Goal: Task Accomplishment & Management: Manage account settings

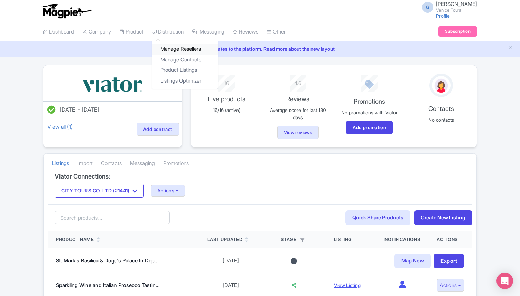
click at [185, 51] on link "Manage Resellers" at bounding box center [185, 49] width 66 height 11
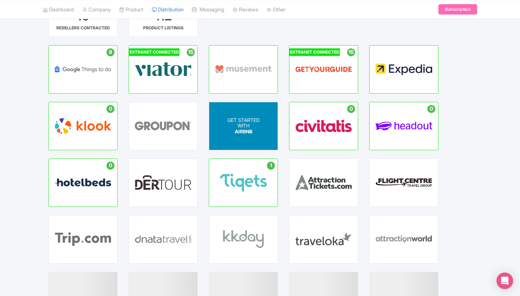
scroll to position [62, 0]
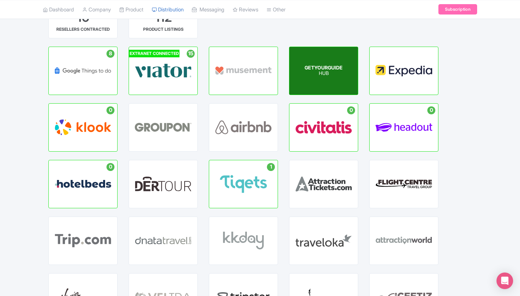
click at [312, 80] on div "GETYOURGUIDE HUB" at bounding box center [323, 71] width 68 height 48
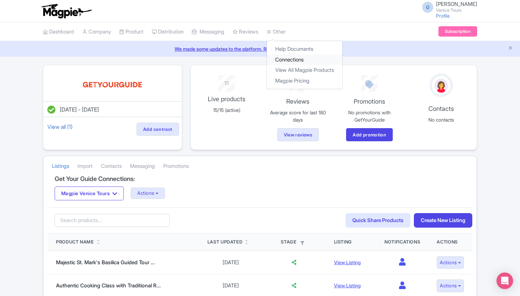
click at [293, 59] on link "Connections" at bounding box center [304, 60] width 75 height 11
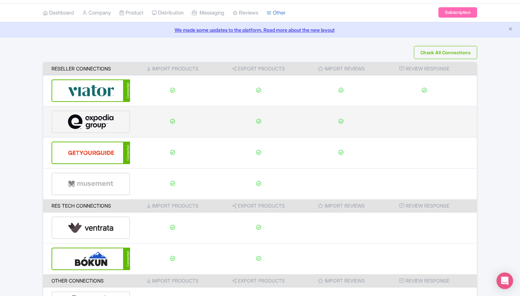
scroll to position [71, 0]
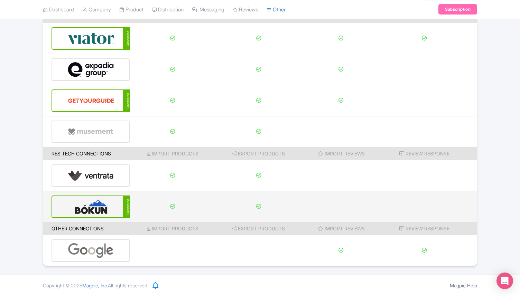
click at [115, 197] on div "Connected" at bounding box center [91, 207] width 79 height 22
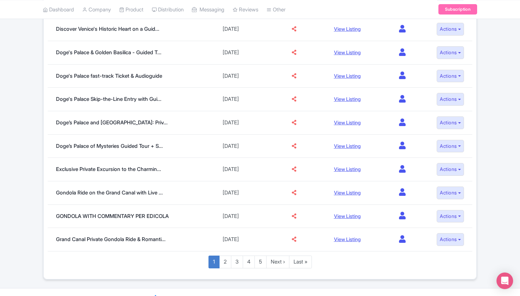
scroll to position [390, 0]
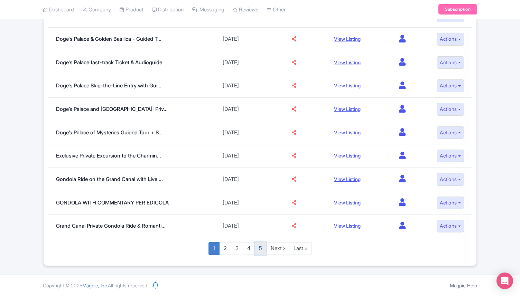
click at [262, 252] on link "5" at bounding box center [261, 248] width 12 height 13
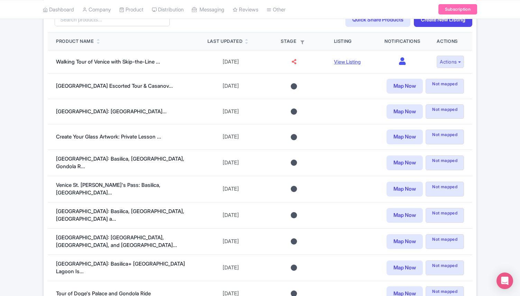
scroll to position [352, 0]
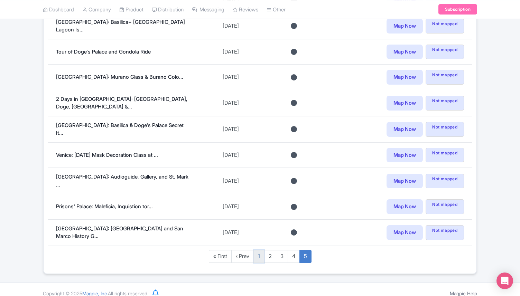
click at [260, 250] on link "1" at bounding box center [259, 256] width 11 height 13
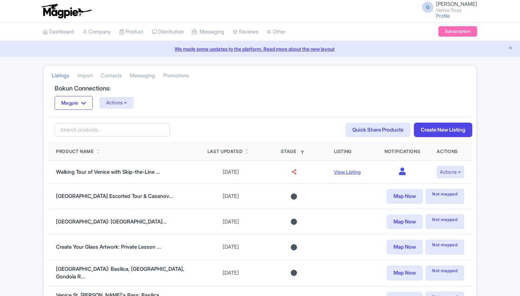
scroll to position [352, 0]
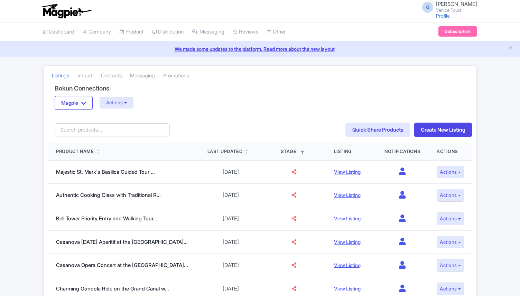
scroll to position [390, 0]
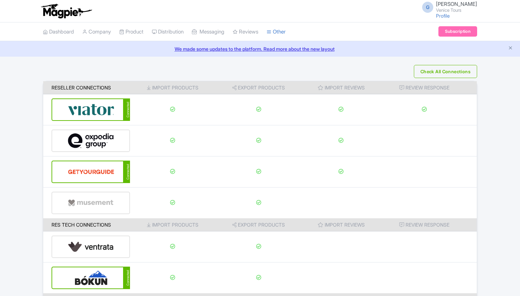
scroll to position [71, 0]
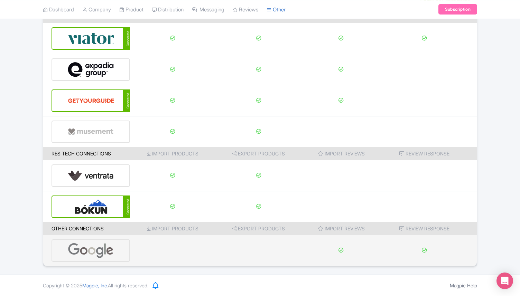
click at [105, 249] on img at bounding box center [91, 250] width 46 height 21
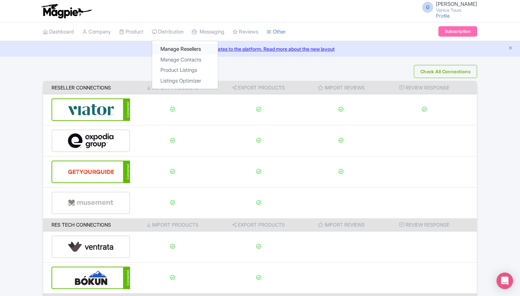
click at [182, 47] on link "Manage Resellers" at bounding box center [185, 49] width 66 height 11
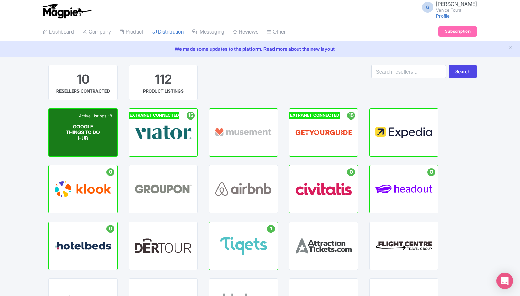
click at [100, 133] on div "GOOGLE THINGS TO DO HUB" at bounding box center [83, 132] width 34 height 17
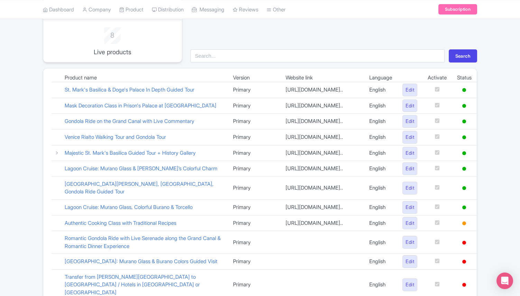
scroll to position [67, 0]
drag, startPoint x: 60, startPoint y: 88, endPoint x: 81, endPoint y: 96, distance: 22.2
click at [81, 96] on td "St. Mark's Basilica & Doge's Palace In Depth Guided Tour" at bounding box center [143, 91] width 168 height 16
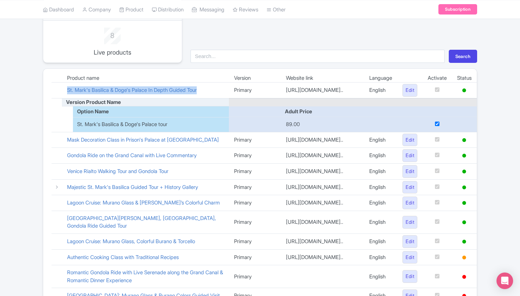
copy link "St. Mark's Basilica & Doge's Palace In Depth Guided Tour"
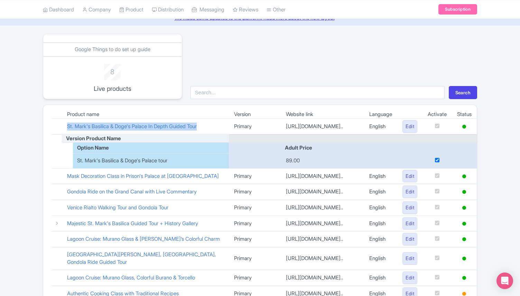
scroll to position [0, 0]
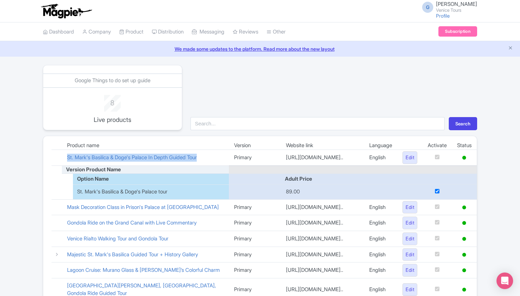
click at [273, 100] on div "Search" at bounding box center [333, 97] width 295 height 65
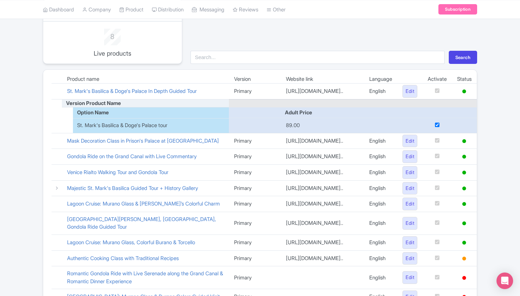
scroll to position [60, 0]
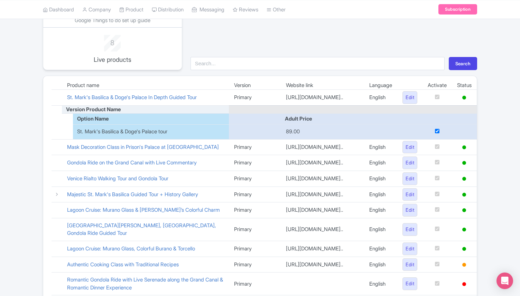
click at [435, 133] on input "checkbox" at bounding box center [437, 131] width 4 height 4
checkbox input "false"
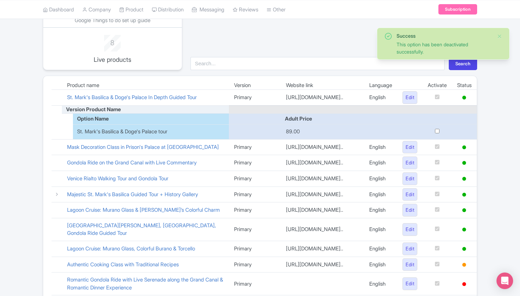
click at [59, 98] on td at bounding box center [57, 98] width 10 height 16
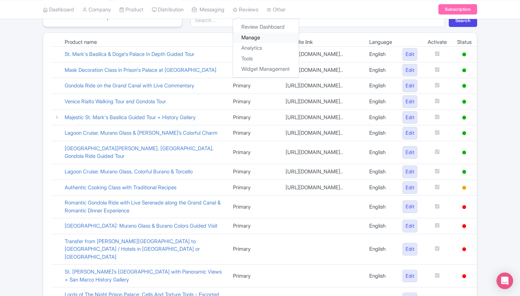
scroll to position [0, 0]
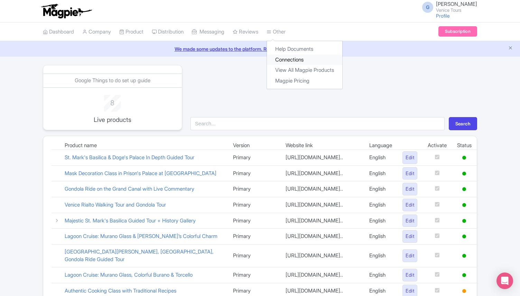
click at [300, 58] on link "Connections" at bounding box center [304, 60] width 75 height 11
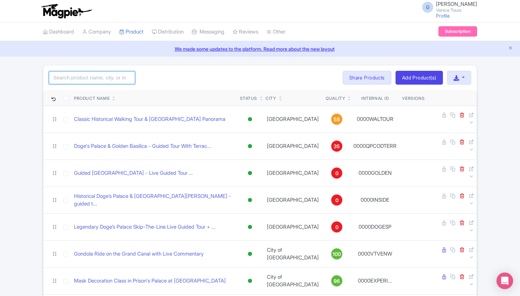
click at [104, 75] on input "search" at bounding box center [92, 77] width 86 height 13
paste input "St. Mark's Basilica & Doge's Palace In Depth Guided Tour"
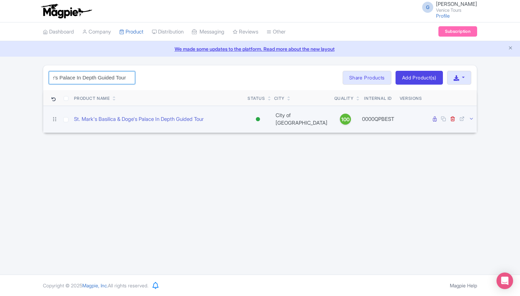
type input "St. Mark's Basilica & Doge's Palace In Depth Guided Tour"
click at [473, 116] on icon at bounding box center [471, 118] width 5 height 5
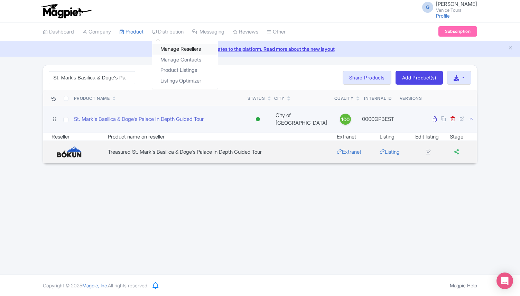
click at [188, 46] on link "Manage Resellers" at bounding box center [185, 49] width 66 height 11
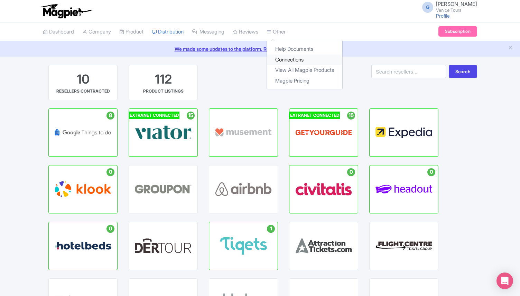
click at [295, 57] on link "Connections" at bounding box center [304, 60] width 75 height 11
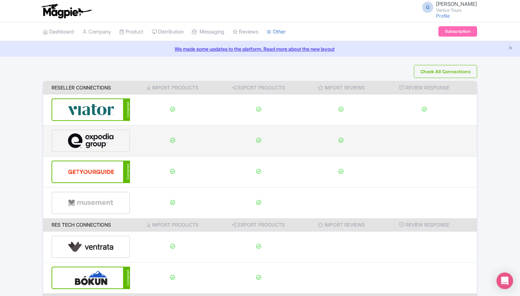
scroll to position [71, 0]
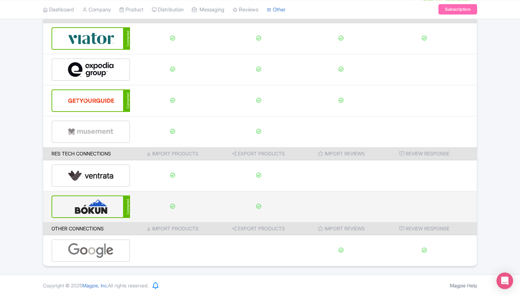
click at [91, 210] on img at bounding box center [91, 206] width 47 height 21
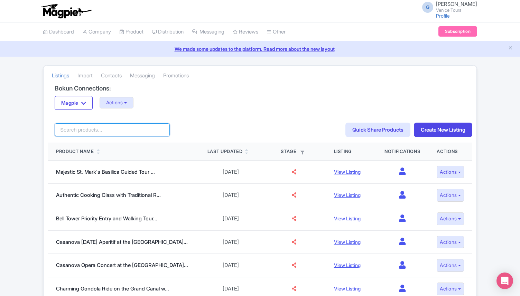
click at [76, 129] on input "search" at bounding box center [112, 129] width 115 height 13
paste input "St. Mark's Basilica & Doge's Palace In Depth Guided Tour"
type input "St. Mark's Basilica & Doge's Palace In Depth Guided Tour"
click button "Search" at bounding box center [0, 0] width 0 height 0
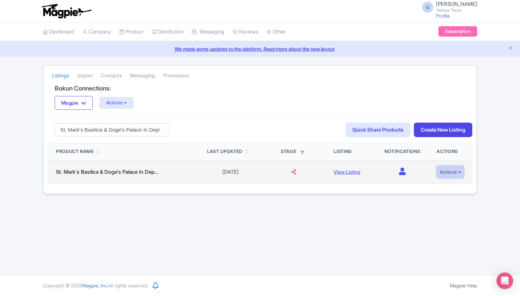
click at [452, 174] on button "Actions" at bounding box center [450, 172] width 27 height 13
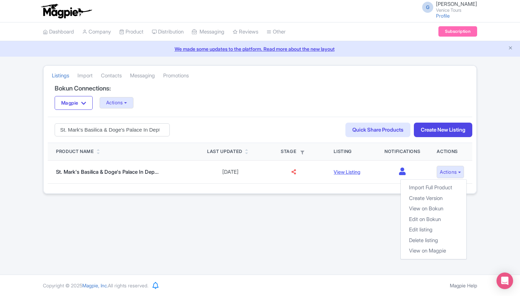
click at [358, 200] on div "G Giovanni Rombaldoni Venice Tours Profile Users Settings Sign out Dashboard Co…" at bounding box center [260, 137] width 520 height 275
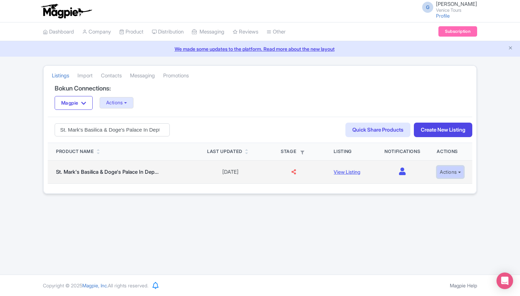
click at [455, 172] on button "Actions" at bounding box center [450, 172] width 27 height 13
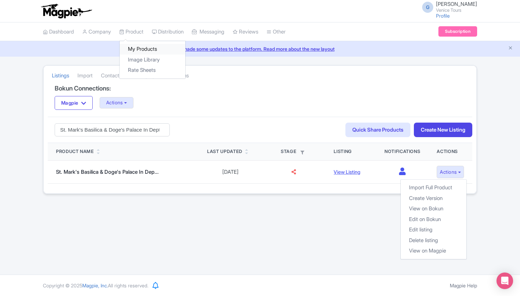
click at [143, 44] on link "My Products" at bounding box center [153, 49] width 66 height 11
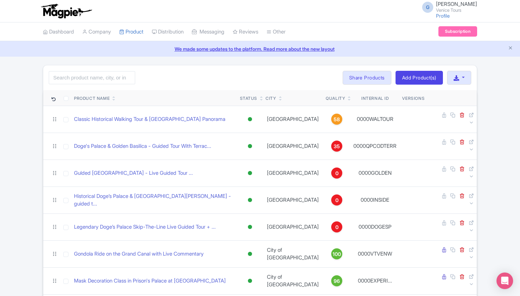
click at [328, 99] on div "Quality" at bounding box center [335, 98] width 19 height 6
click at [348, 99] on icon at bounding box center [349, 100] width 3 height 4
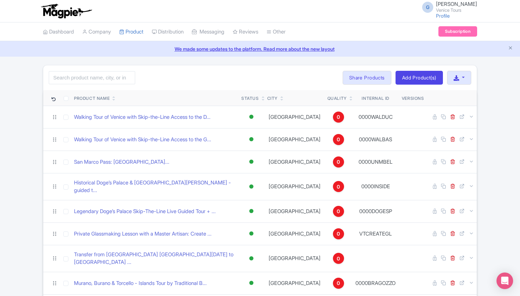
click at [350, 99] on icon at bounding box center [351, 100] width 3 height 4
click at [350, 97] on link at bounding box center [351, 100] width 3 height 6
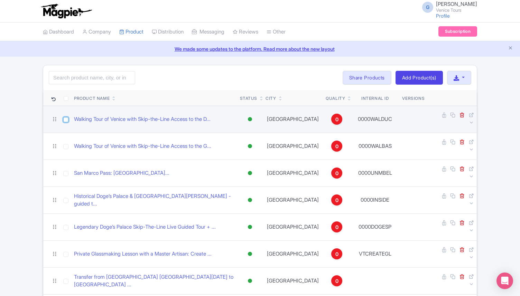
click at [65, 118] on input "checkbox" at bounding box center [65, 119] width 5 height 5
checkbox input "true"
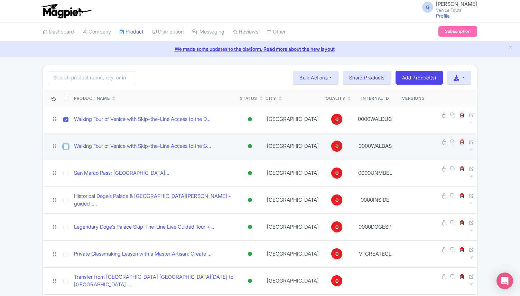
click at [66, 144] on input "checkbox" at bounding box center [65, 146] width 5 height 5
checkbox input "true"
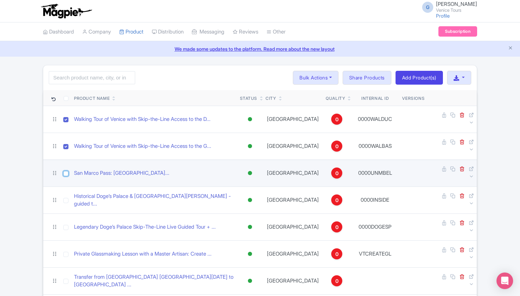
click at [66, 171] on input "checkbox" at bounding box center [65, 173] width 5 height 5
checkbox input "true"
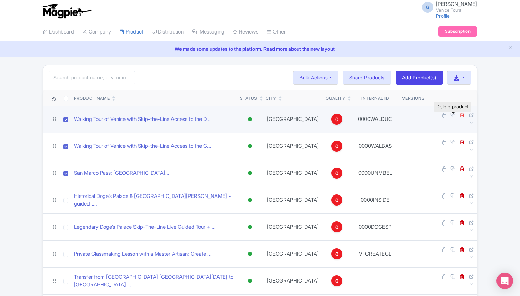
click at [460, 117] on icon at bounding box center [462, 114] width 5 height 5
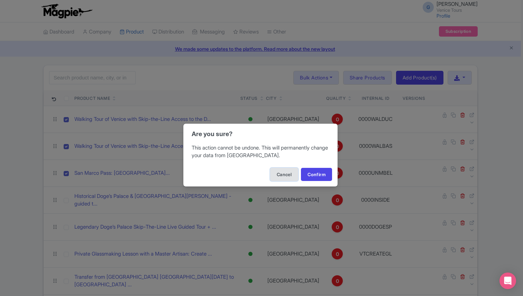
click at [282, 175] on button "Cancel" at bounding box center [284, 174] width 28 height 13
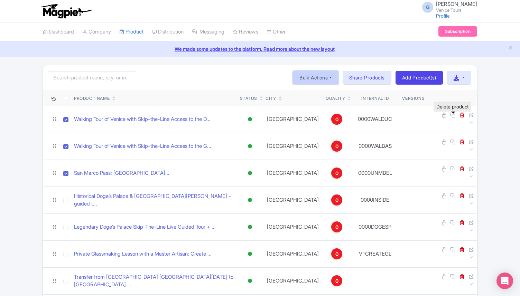
click at [324, 75] on button "Bulk Actions" at bounding box center [316, 78] width 46 height 14
click at [234, 73] on div "Search Bulk Actions Delete Add to Collection Share Products Add to Collection C…" at bounding box center [260, 77] width 434 height 25
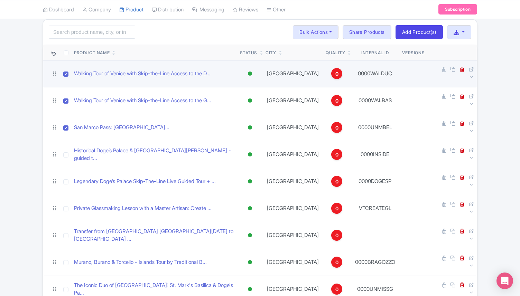
scroll to position [21, 0]
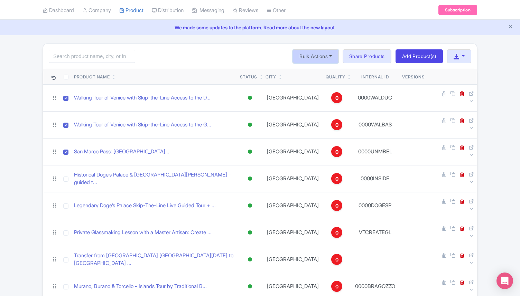
click at [321, 62] on button "Bulk Actions" at bounding box center [316, 56] width 46 height 14
click at [308, 72] on link "Delete" at bounding box center [326, 72] width 66 height 11
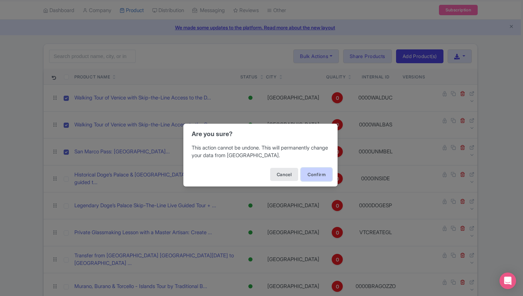
click at [317, 173] on button "Confirm" at bounding box center [316, 174] width 31 height 13
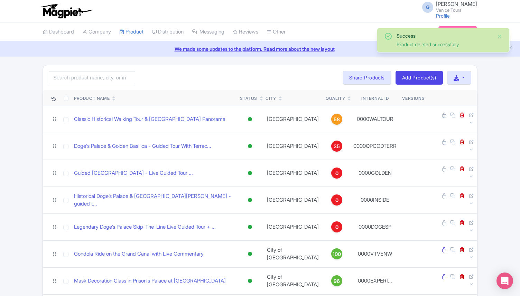
click at [348, 96] on icon at bounding box center [349, 97] width 3 height 4
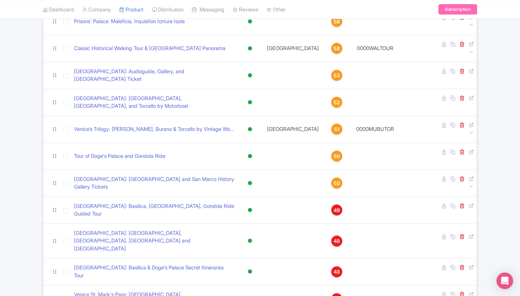
scroll to position [471, 0]
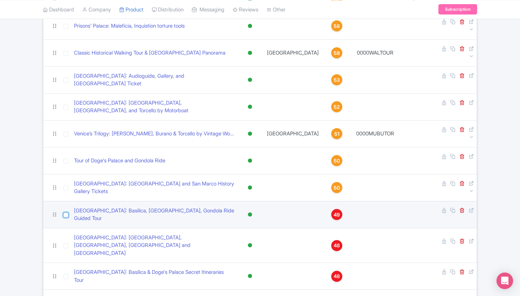
click at [66, 213] on input "checkbox" at bounding box center [65, 215] width 5 height 5
checkbox input "true"
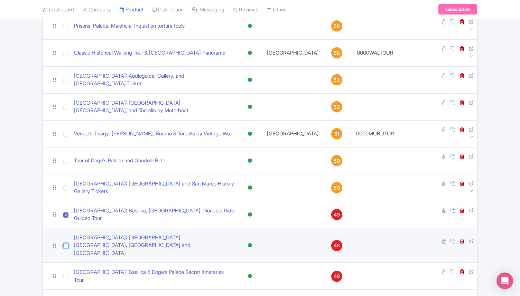
click at [66, 243] on input "checkbox" at bounding box center [65, 245] width 5 height 5
checkbox input "true"
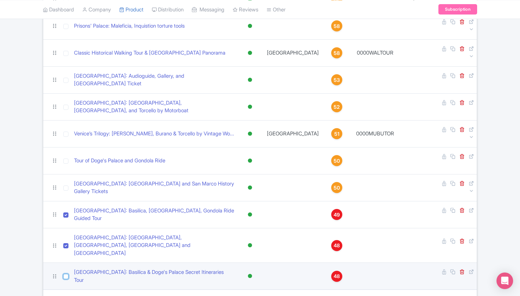
click at [66, 274] on input "checkbox" at bounding box center [65, 276] width 5 height 5
checkbox input "true"
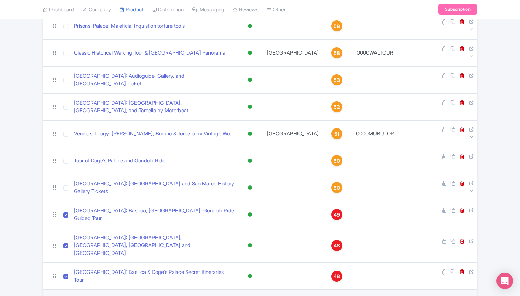
checkbox input "true"
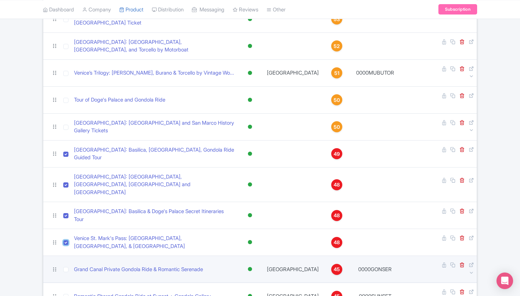
scroll to position [534, 0]
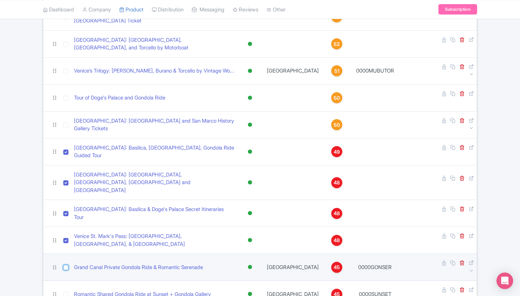
click at [67, 265] on input "checkbox" at bounding box center [65, 267] width 5 height 5
checkbox input "true"
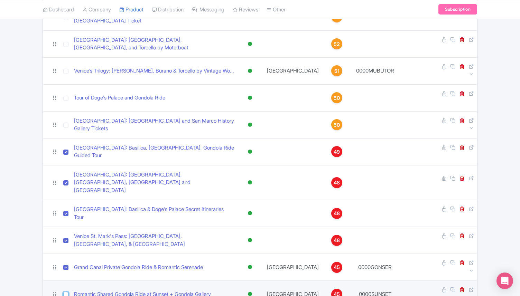
click at [67, 292] on input "checkbox" at bounding box center [65, 294] width 5 height 5
checkbox input "true"
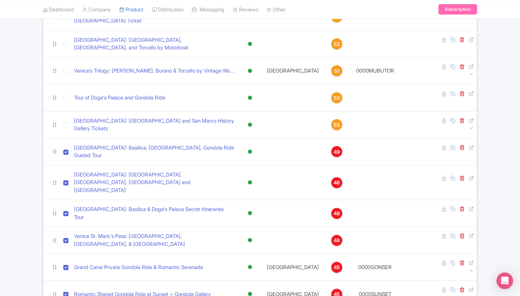
checkbox input "true"
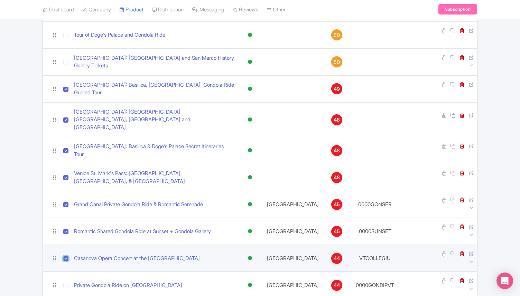
scroll to position [608, 0]
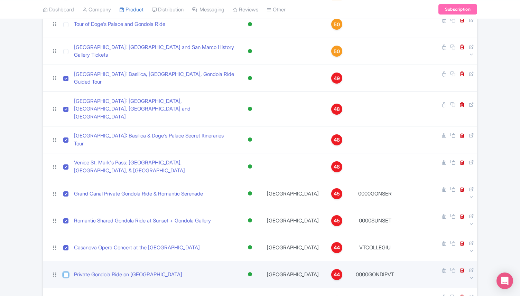
click at [65, 273] on input "checkbox" at bounding box center [65, 275] width 5 height 5
checkbox input "true"
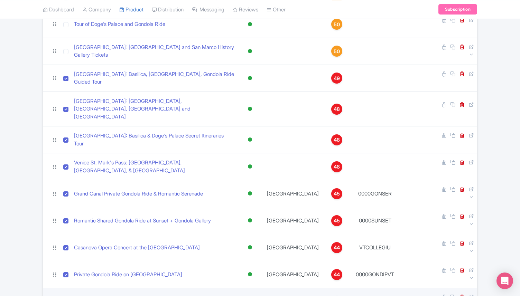
checkbox input "true"
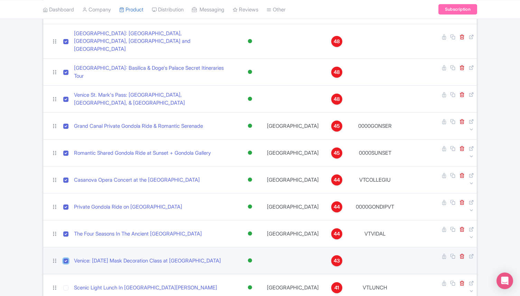
scroll to position [684, 0]
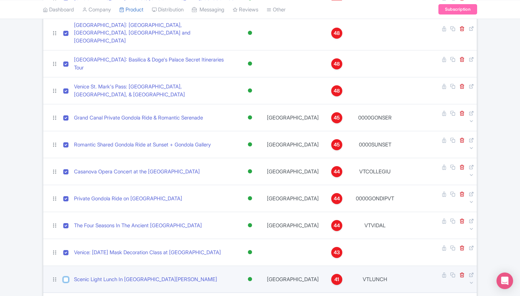
click at [66, 277] on input "checkbox" at bounding box center [65, 279] width 5 height 5
checkbox input "true"
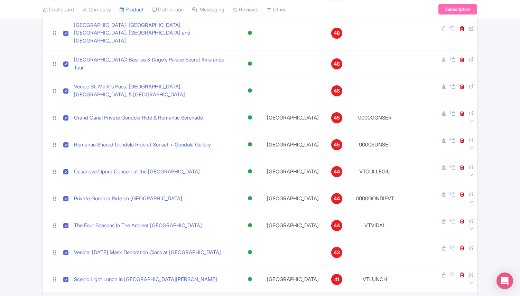
checkbox input "true"
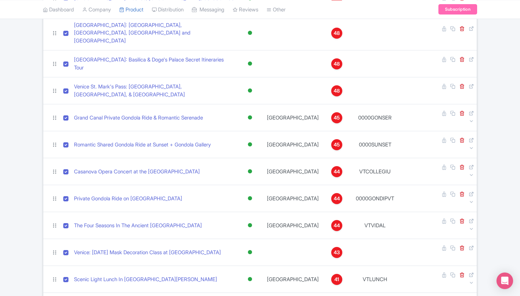
checkbox input "true"
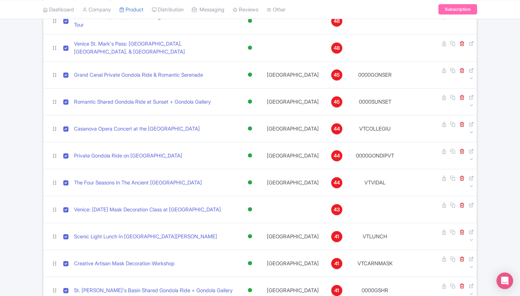
scroll to position [737, 0]
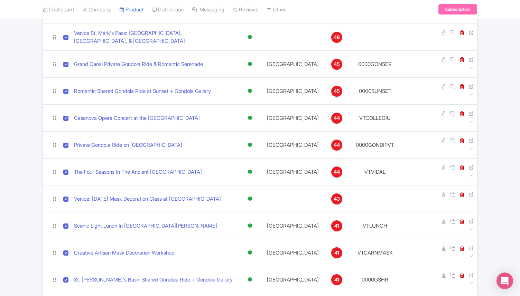
checkbox input "true"
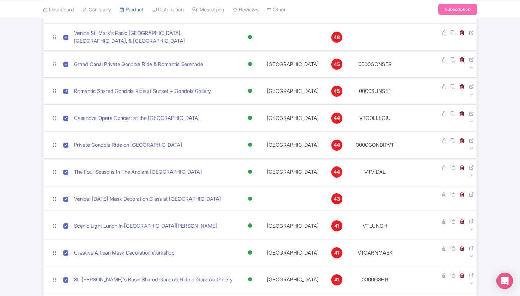
checkbox input "true"
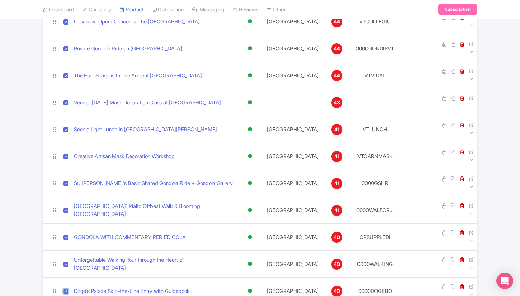
scroll to position [836, 0]
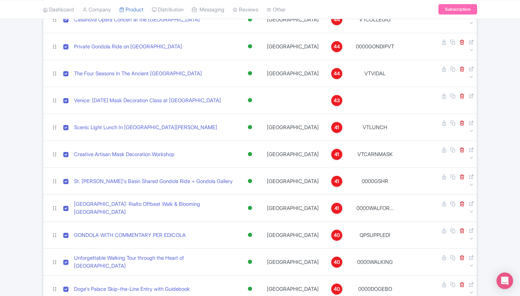
checkbox input "true"
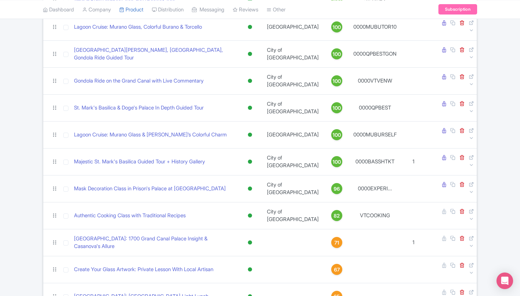
scroll to position [0, 0]
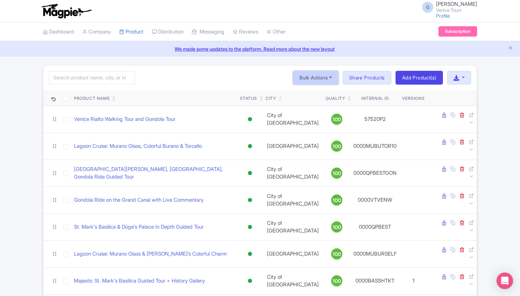
click at [309, 77] on button "Bulk Actions" at bounding box center [316, 78] width 46 height 14
click at [313, 92] on link "Delete" at bounding box center [326, 94] width 66 height 11
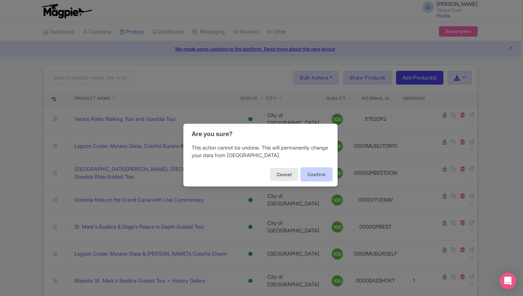
click at [316, 174] on button "Confirm" at bounding box center [316, 174] width 31 height 13
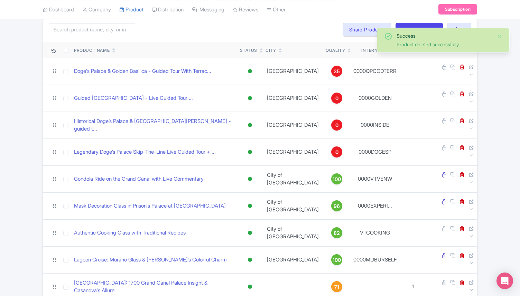
scroll to position [50, 0]
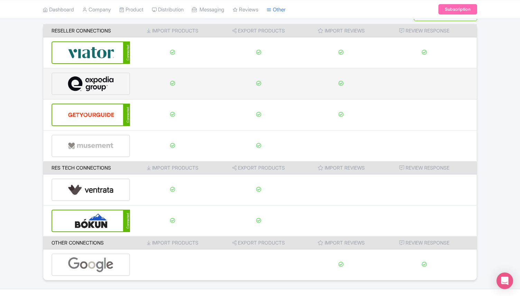
scroll to position [71, 0]
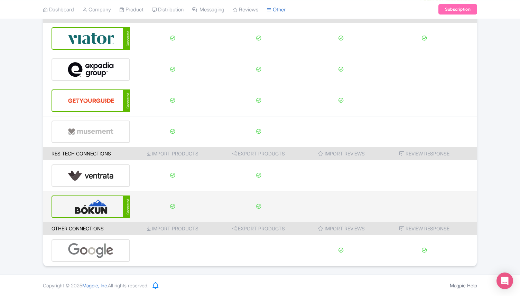
click at [108, 201] on img at bounding box center [91, 206] width 47 height 21
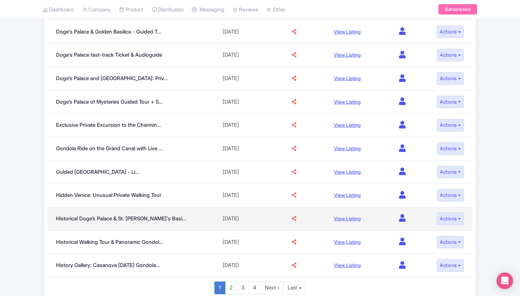
scroll to position [390, 0]
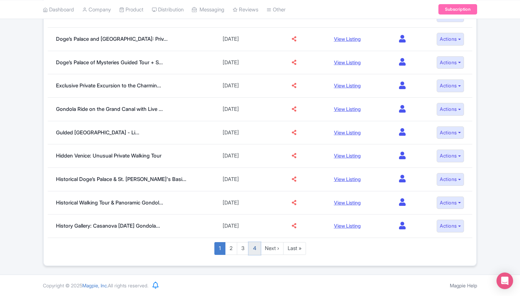
click at [255, 250] on link "4" at bounding box center [255, 248] width 12 height 13
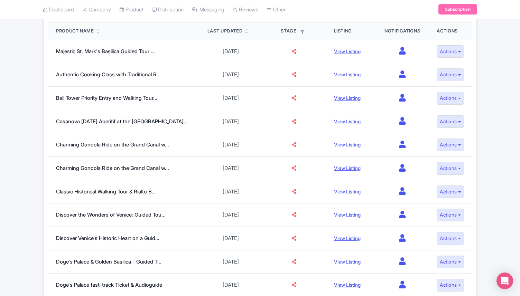
scroll to position [0, 0]
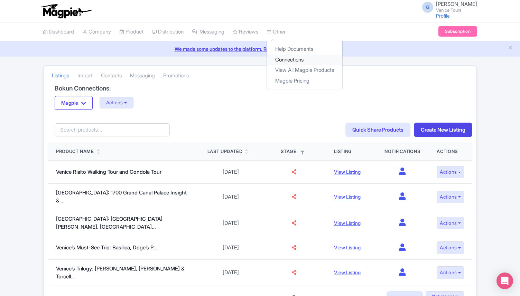
click at [293, 63] on link "Connections" at bounding box center [304, 60] width 75 height 11
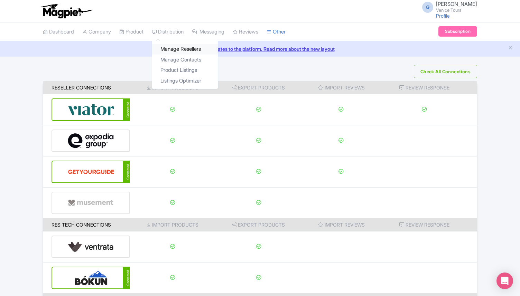
click at [178, 52] on link "Manage Resellers" at bounding box center [185, 49] width 66 height 11
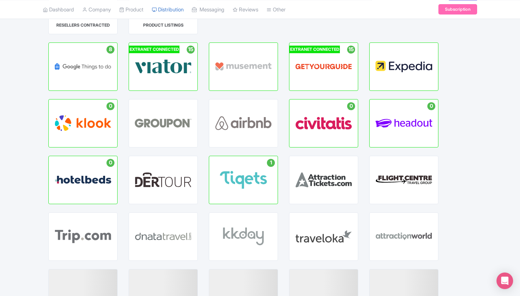
scroll to position [59, 0]
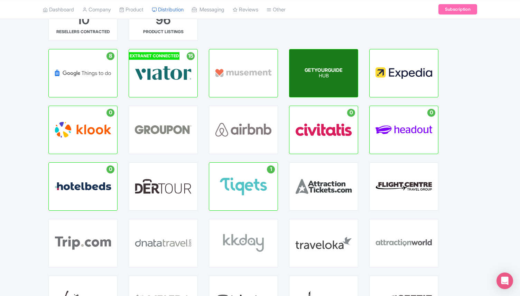
click at [311, 92] on div "GETYOURGUIDE HUB" at bounding box center [323, 73] width 68 height 48
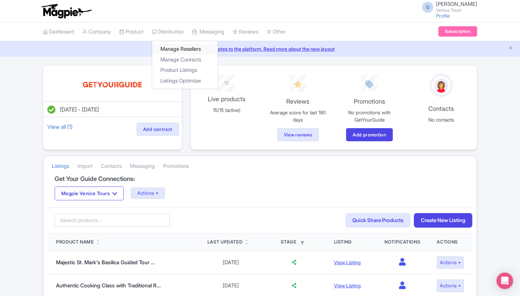
click at [181, 49] on link "Manage Resellers" at bounding box center [185, 49] width 66 height 11
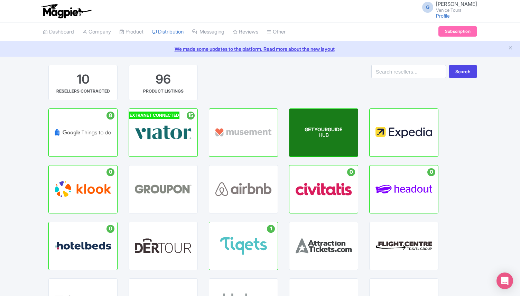
click at [317, 131] on span "GETYOURGUIDE" at bounding box center [324, 130] width 38 height 6
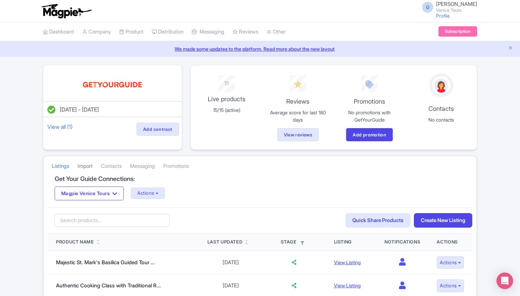
click at [89, 165] on link "Import" at bounding box center [84, 166] width 15 height 19
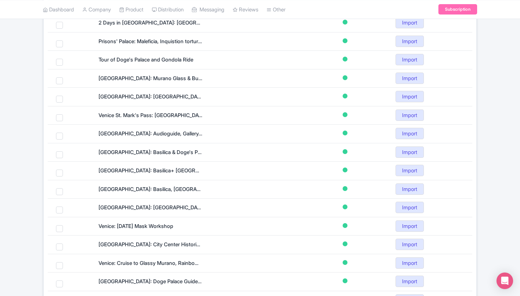
scroll to position [381, 0]
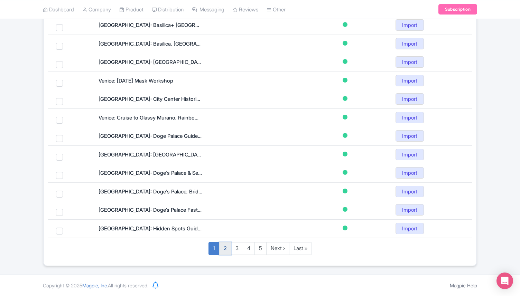
click at [226, 247] on link "2" at bounding box center [225, 248] width 12 height 13
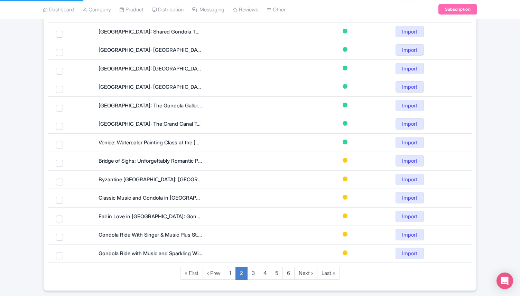
scroll to position [358, 0]
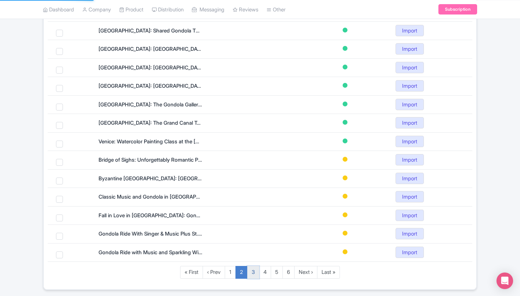
click at [255, 269] on link "3" at bounding box center [253, 272] width 12 height 13
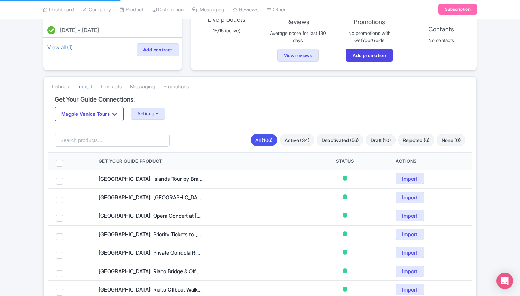
scroll to position [94, 0]
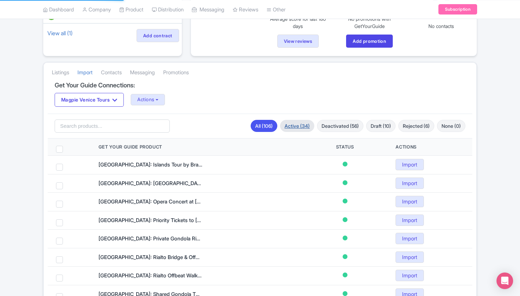
click at [300, 122] on link "Active (34)" at bounding box center [297, 126] width 34 height 12
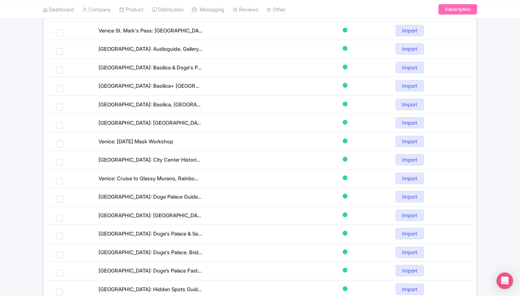
scroll to position [381, 0]
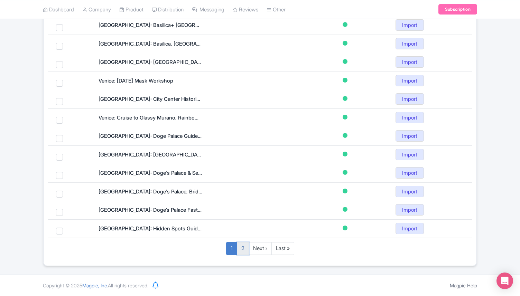
click at [242, 249] on link "2" at bounding box center [243, 248] width 12 height 13
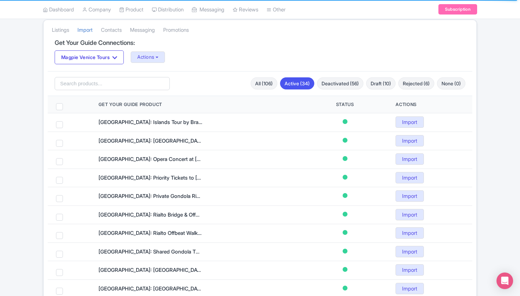
scroll to position [141, 0]
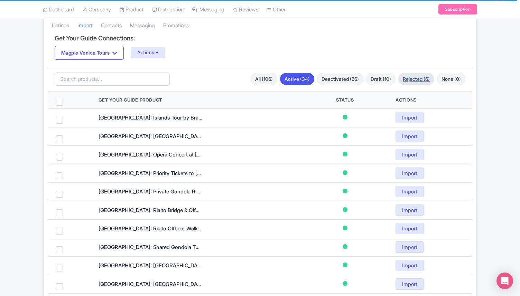
click at [404, 79] on link "Rejected (6)" at bounding box center [416, 79] width 36 height 12
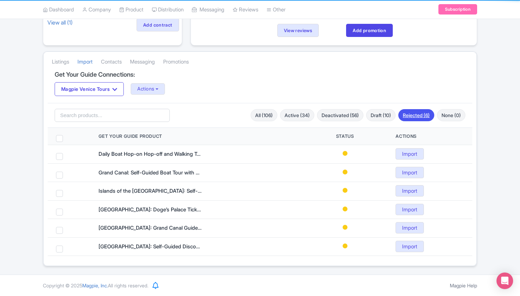
scroll to position [104, 0]
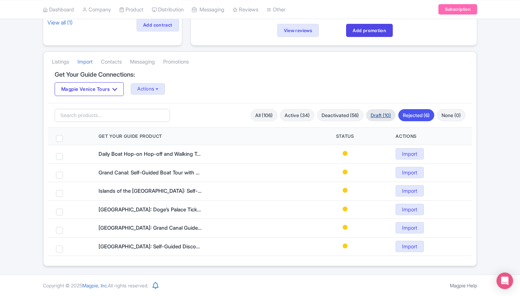
click at [371, 115] on link "Draft (10)" at bounding box center [380, 115] width 29 height 12
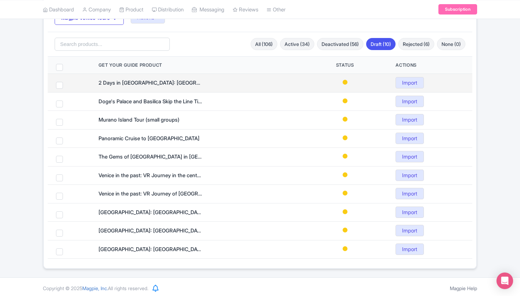
scroll to position [178, 0]
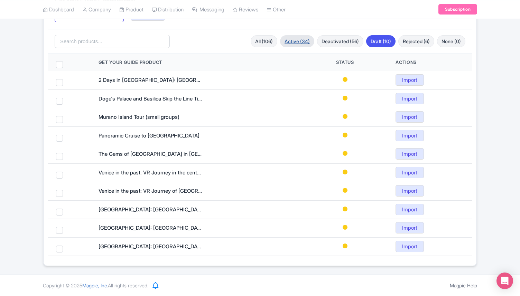
click at [296, 39] on link "Active (34)" at bounding box center [297, 41] width 34 height 12
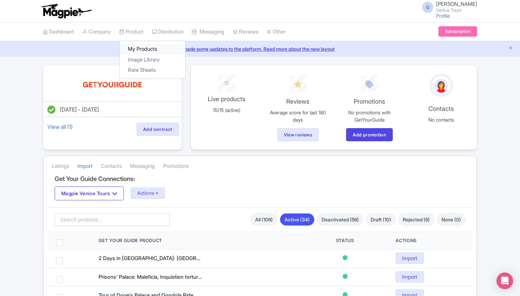
click at [146, 52] on link "My Products" at bounding box center [153, 49] width 66 height 11
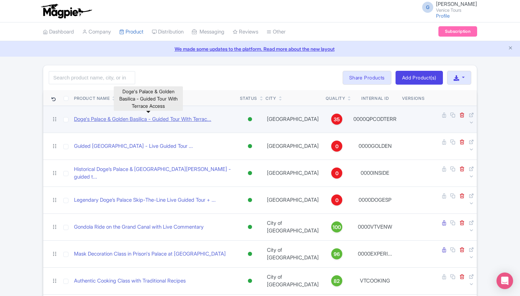
click at [178, 116] on link "Doge's Palace & Golden Basilica - Guided Tour With Terrac..." at bounding box center [142, 120] width 137 height 8
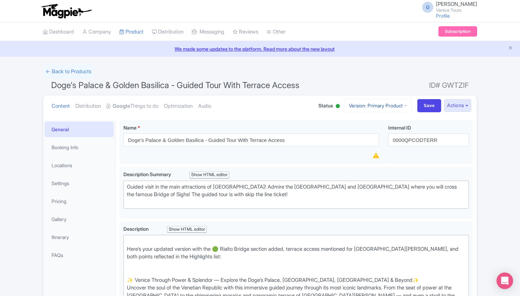
click at [393, 107] on link "Version: Primary Product" at bounding box center [378, 105] width 68 height 13
click at [373, 125] on link "Manage Versions" at bounding box center [384, 122] width 66 height 11
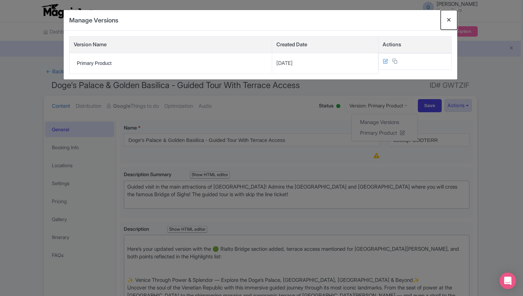
click at [446, 19] on button "Close" at bounding box center [449, 20] width 17 height 20
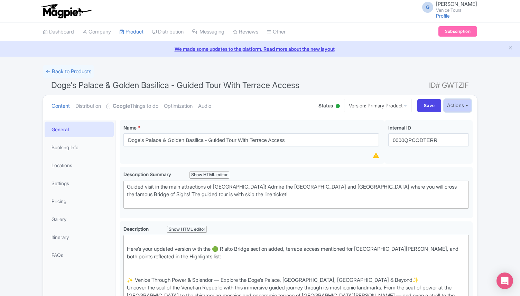
click at [452, 104] on button "Actions" at bounding box center [457, 105] width 27 height 13
click at [446, 164] on link "Create new version" at bounding box center [441, 163] width 66 height 11
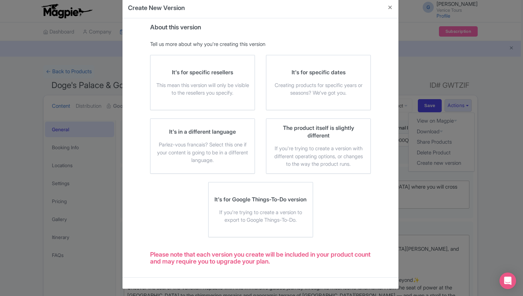
scroll to position [15, 0]
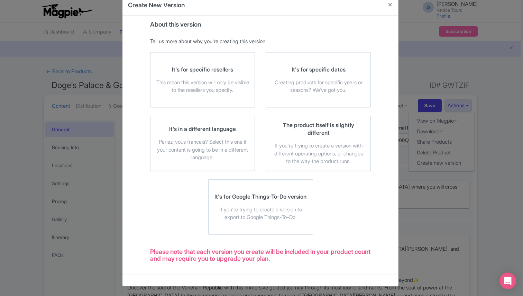
click at [268, 130] on label "The product itself is slightly different If you're trying to create a version w…" at bounding box center [318, 143] width 105 height 55
click at [0, 0] on input "The product itself is slightly different If you're trying to create a version w…" at bounding box center [0, 0] width 0 height 0
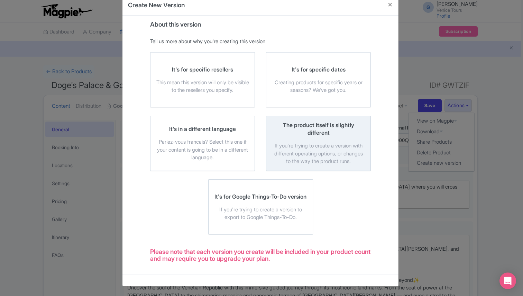
scroll to position [0, 0]
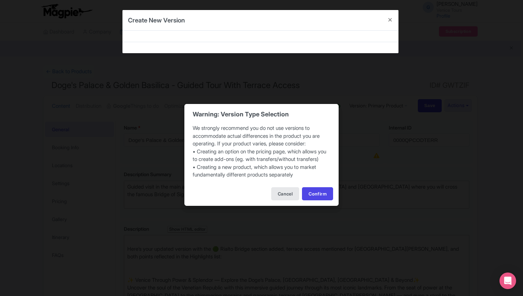
click at [390, 19] on div "Warning: Version Type Selection We strongly recommend you do not use versions t…" at bounding box center [261, 148] width 523 height 296
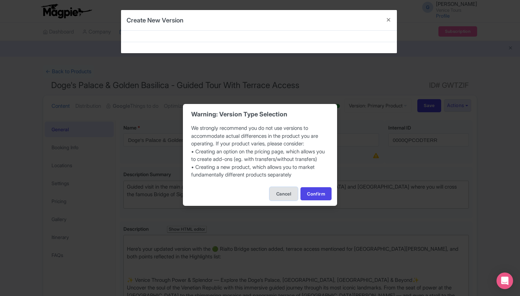
click at [280, 201] on button "Cancel" at bounding box center [284, 193] width 28 height 13
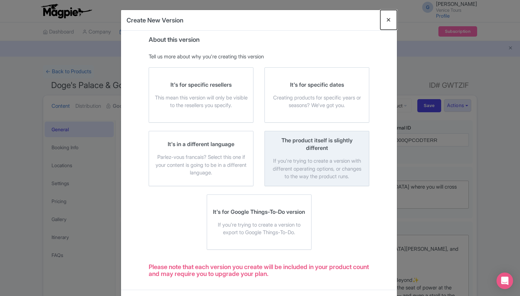
click at [386, 21] on button "Close" at bounding box center [388, 20] width 17 height 20
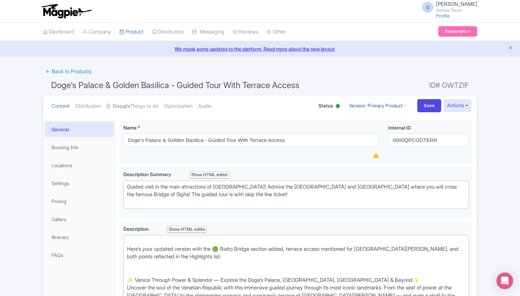
click at [389, 101] on link "Version: Primary Product" at bounding box center [378, 105] width 68 height 13
click at [462, 101] on button "Actions" at bounding box center [457, 105] width 27 height 13
click at [451, 165] on link "Create new version" at bounding box center [441, 163] width 66 height 11
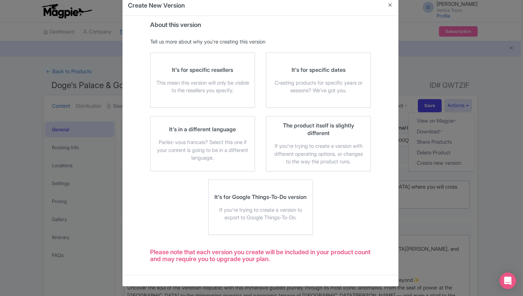
scroll to position [15, 0]
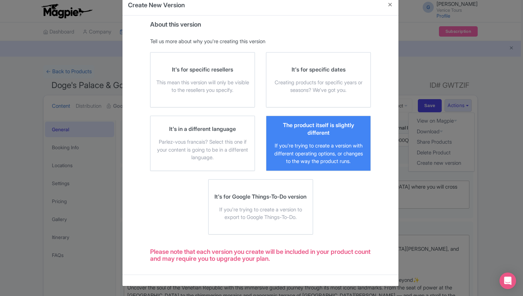
click at [346, 140] on div "The product itself is slightly different If you're trying to create a version w…" at bounding box center [318, 143] width 93 height 44
click at [0, 0] on input "The product itself is slightly different If you're trying to create a version w…" at bounding box center [0, 0] width 0 height 0
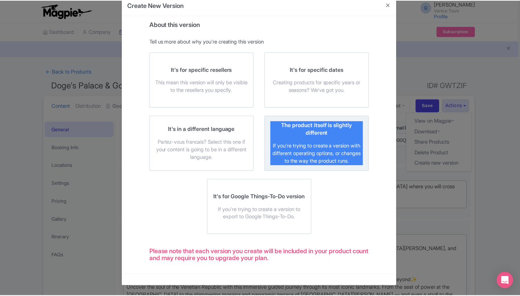
scroll to position [0, 0]
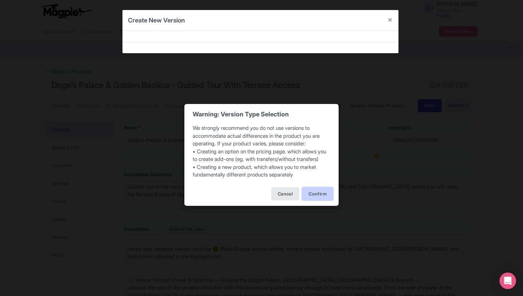
click at [318, 199] on button "Confirm" at bounding box center [317, 193] width 31 height 13
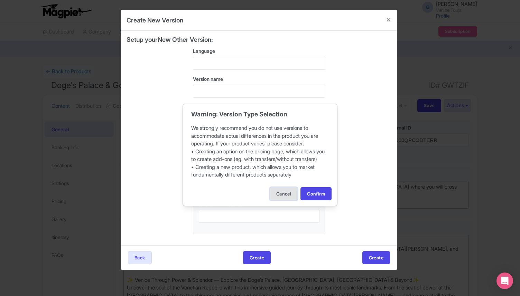
click at [287, 195] on button "Cancel" at bounding box center [284, 193] width 28 height 13
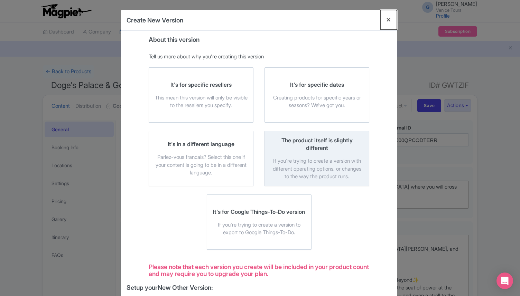
click at [387, 24] on button "Close" at bounding box center [388, 20] width 17 height 20
